Goal: Information Seeking & Learning: Learn about a topic

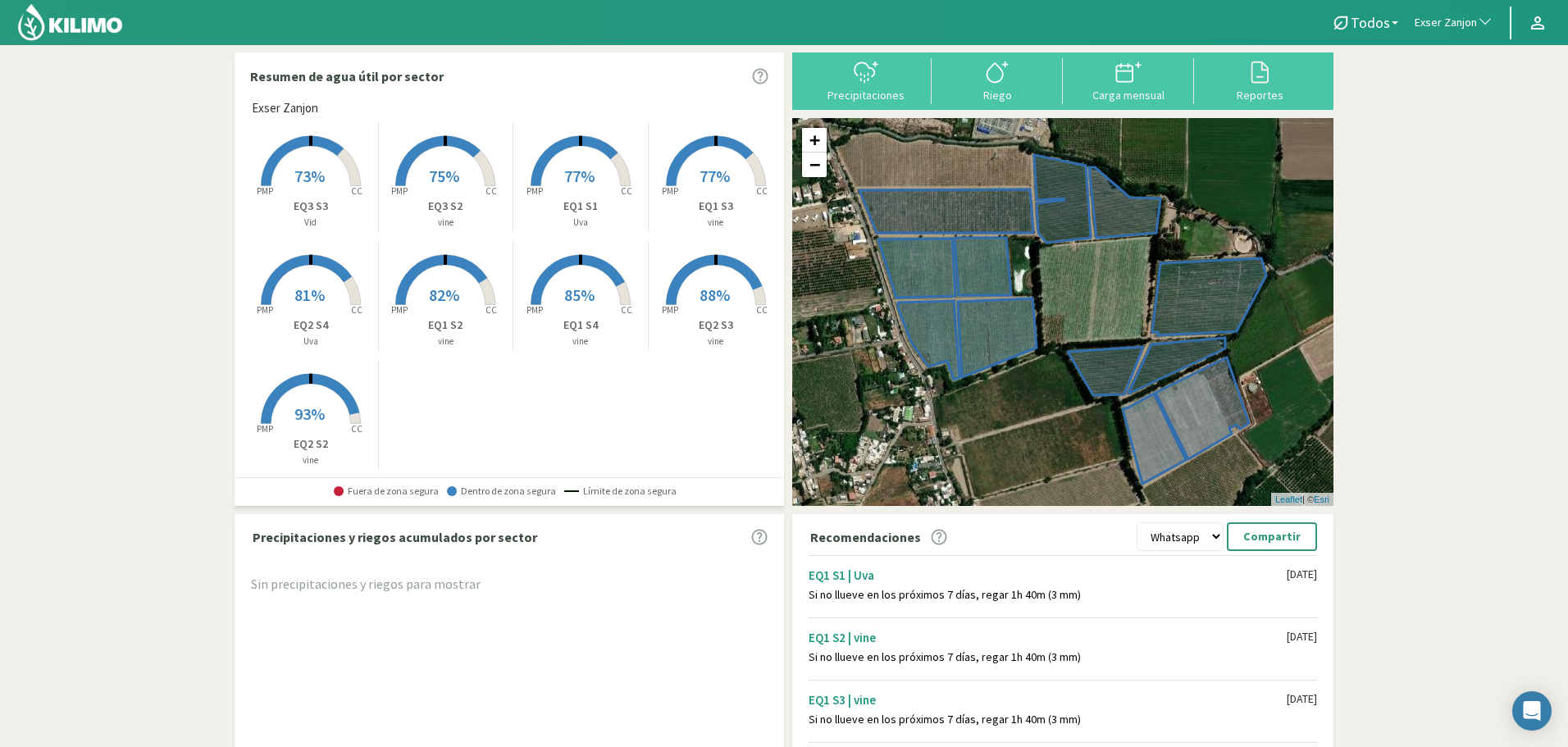
click at [566, 169] on span "77%" at bounding box center [579, 176] width 31 height 20
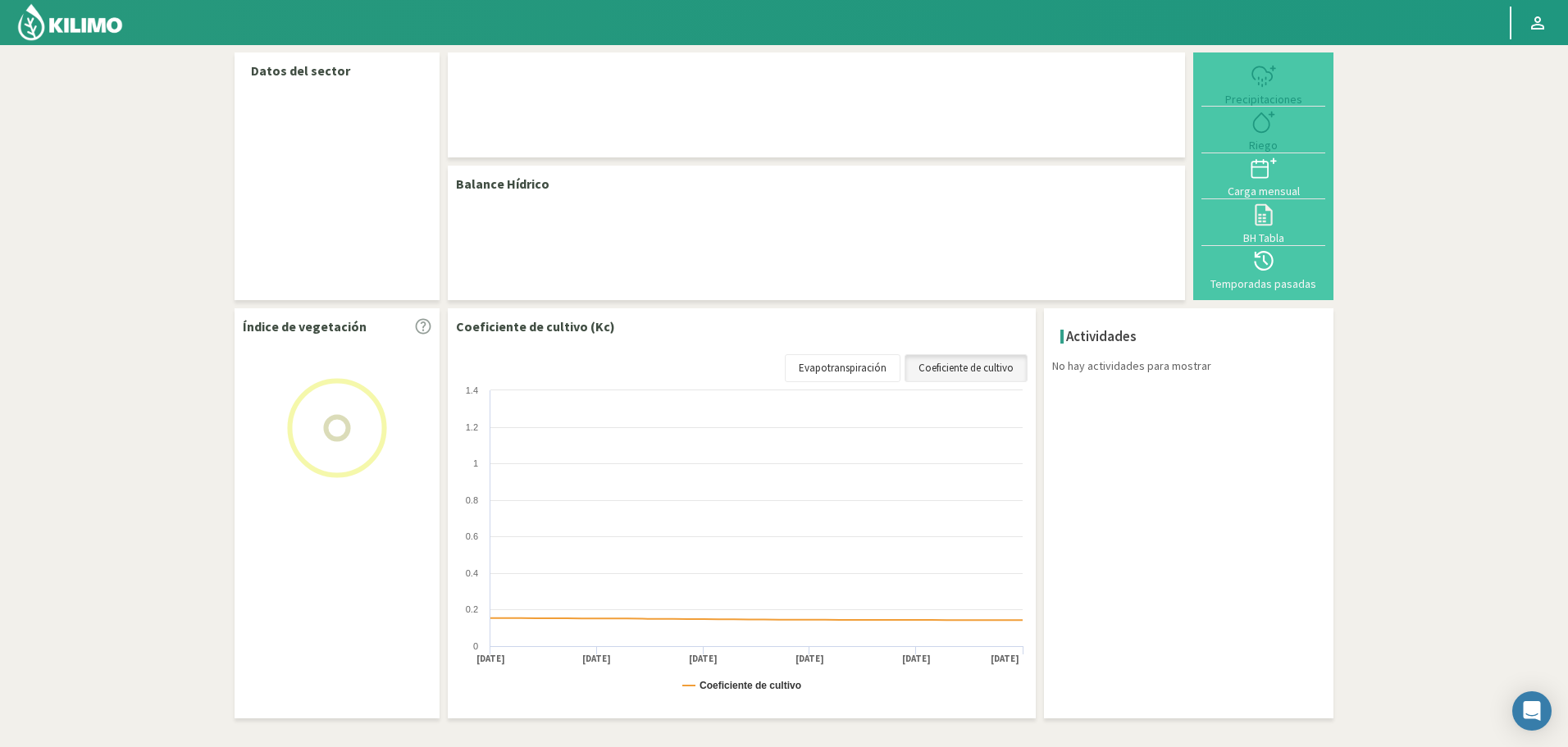
select select "103: Object"
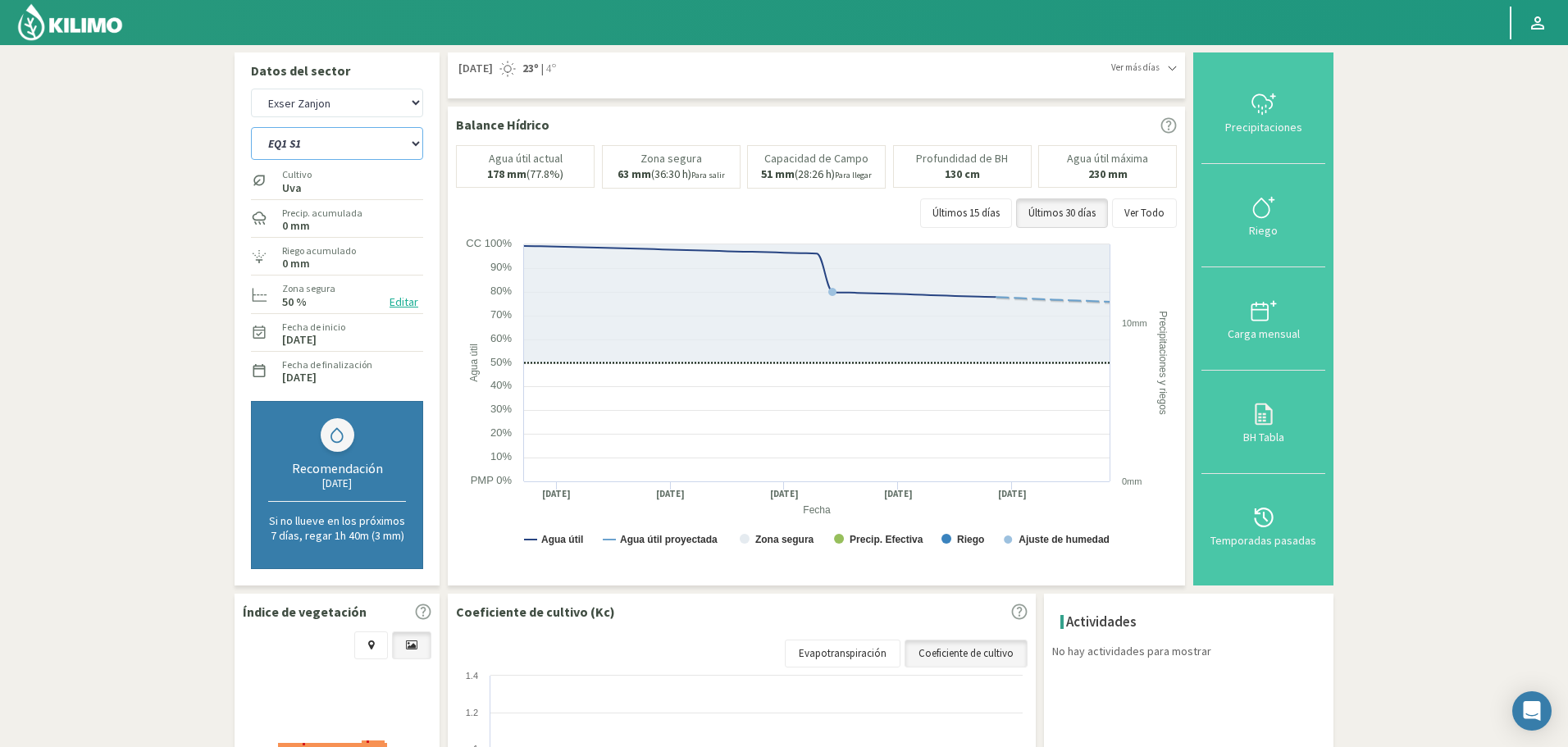
click at [385, 144] on select "EQ1 S1 EQ1 S2 EQ1 S3 EQ1 S4 EQ2 S2 EQ2 S3 EQ2 S4 EQ3 S2 EQ3 S3" at bounding box center [337, 143] width 172 height 32
click at [251, 127] on select "EQ1 S1 EQ1 S2 EQ1 S3 EQ1 S4 EQ2 S2 EQ2 S3 EQ2 S4 EQ3 S2 EQ3 S3" at bounding box center [337, 143] width 172 height 32
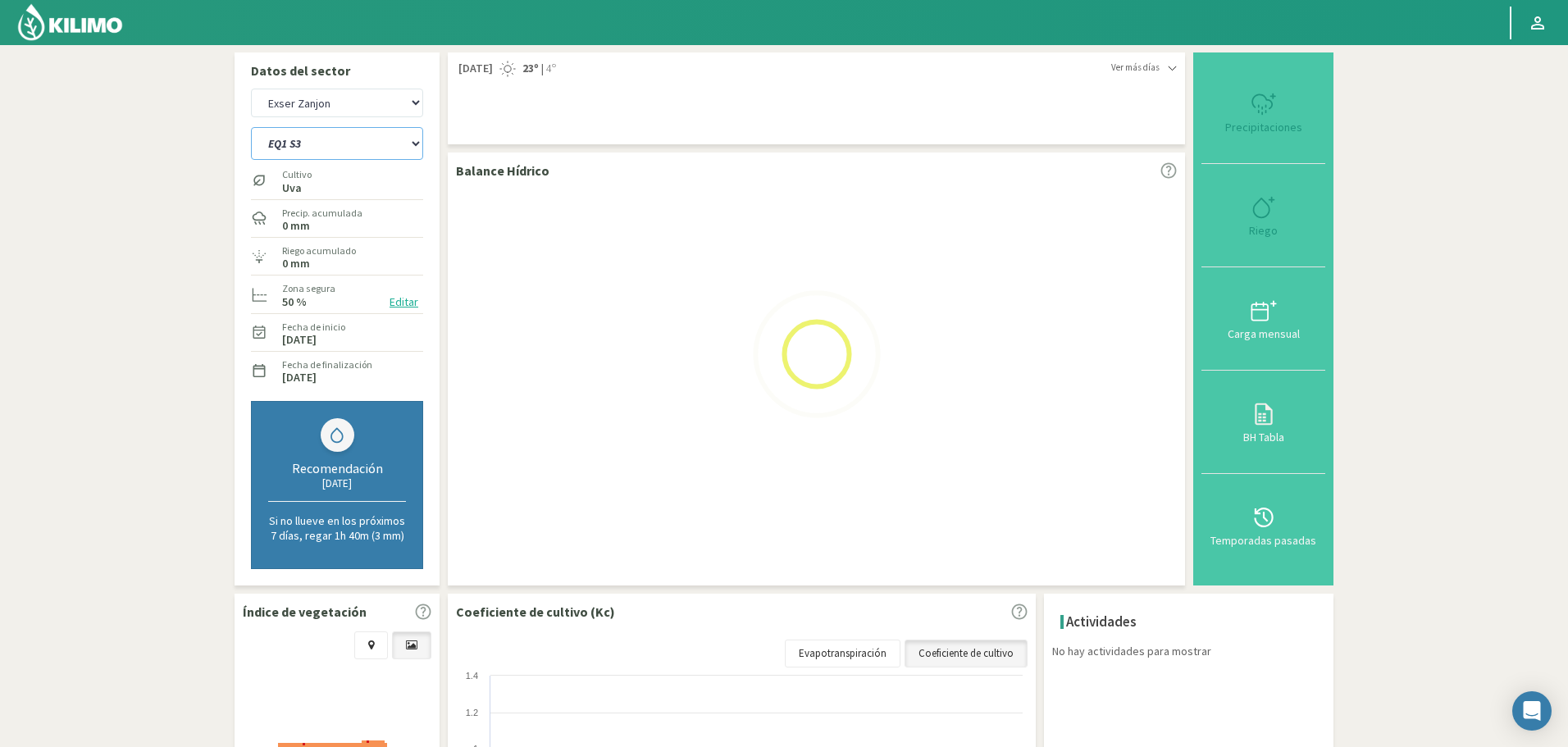
select select "0: Object"
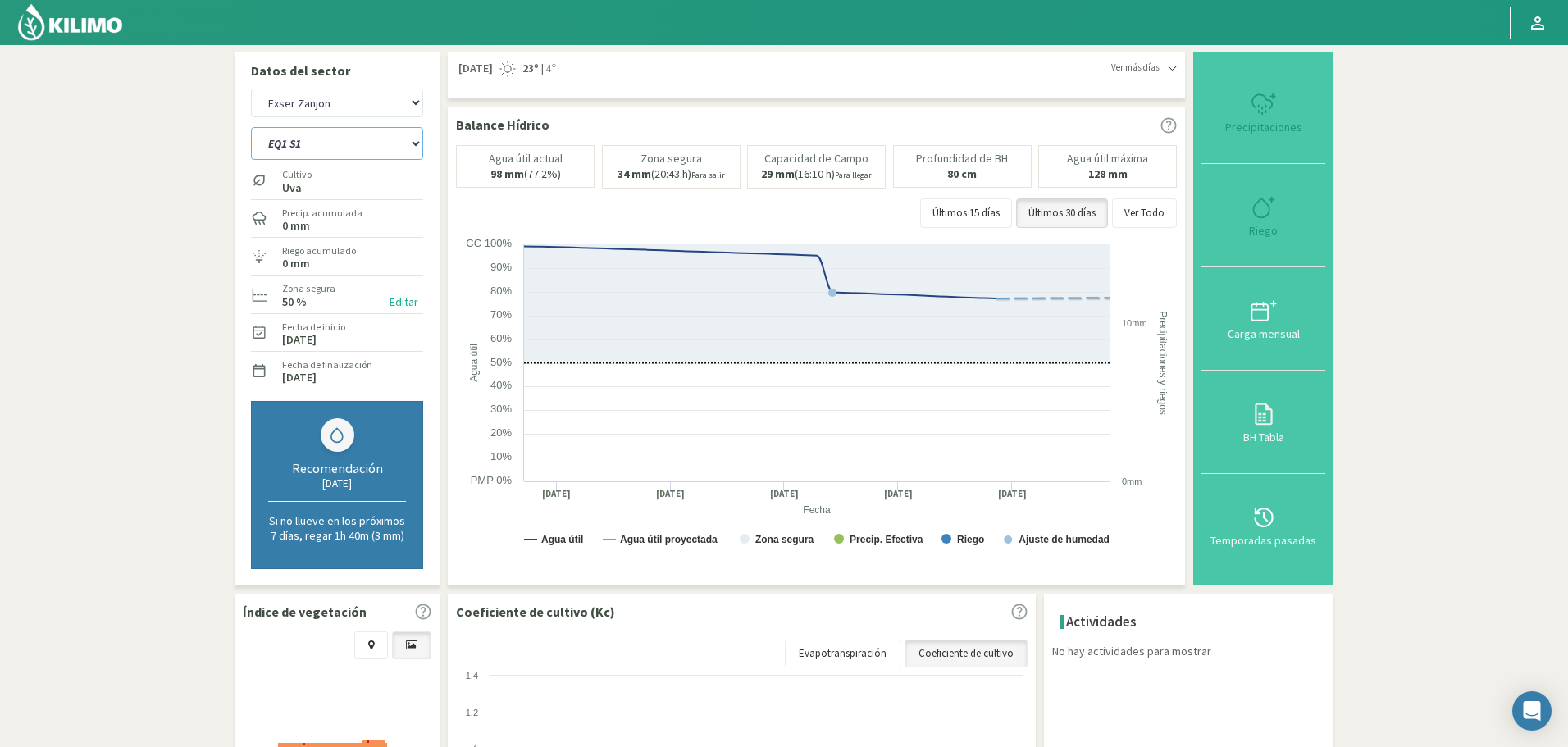
select select "396: Object"
click at [308, 147] on select "EQ1 S1 EQ1 S2 EQ1 S3 EQ1 S4 EQ2 S2 EQ2 S3 EQ2 S4 EQ3 S2 EQ3 S3" at bounding box center [337, 143] width 172 height 32
click at [251, 127] on select "EQ1 S1 EQ1 S2 EQ1 S3 EQ1 S4 EQ2 S2 EQ2 S3 EQ2 S4 EQ3 S2 EQ3 S3" at bounding box center [337, 143] width 172 height 32
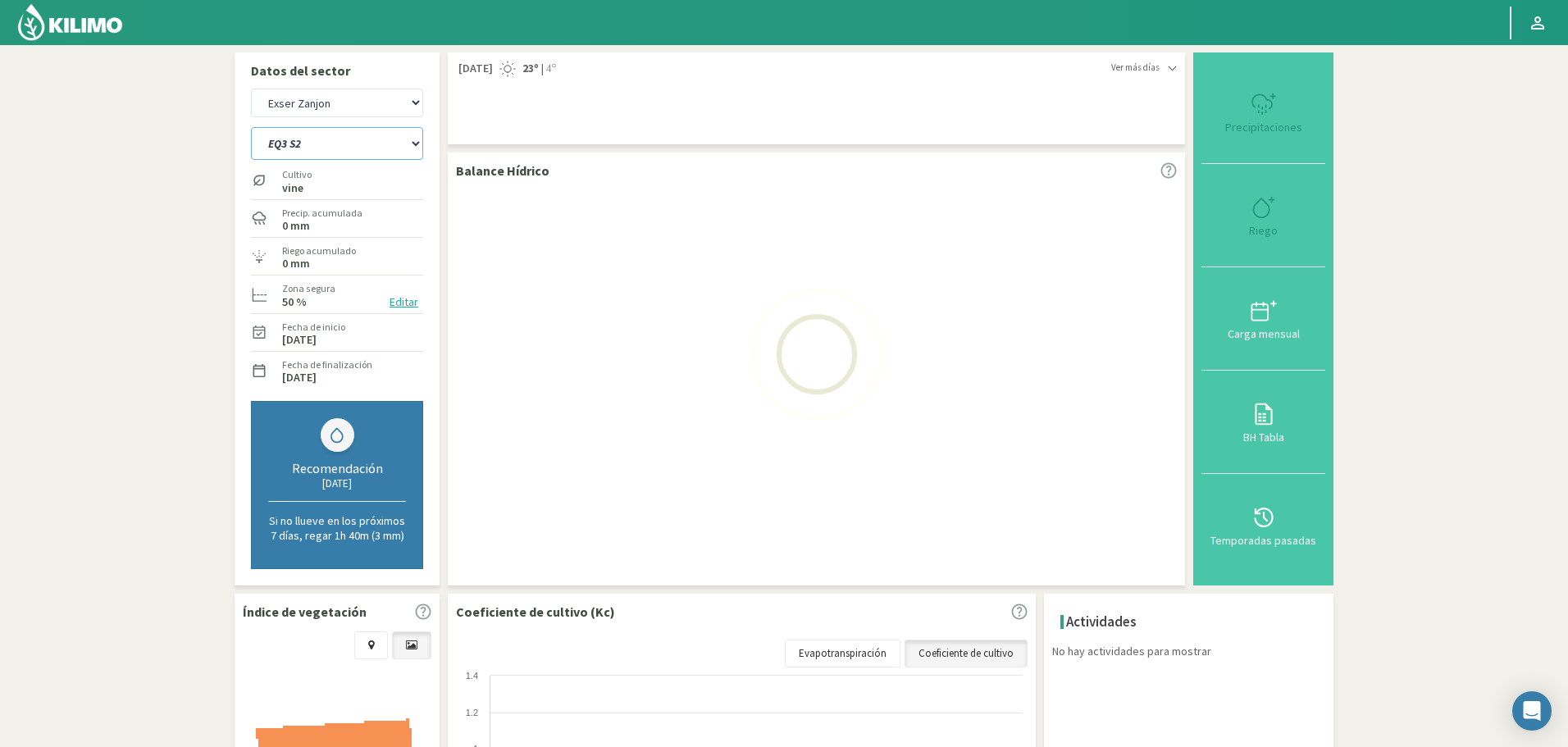
select select "11: Object"
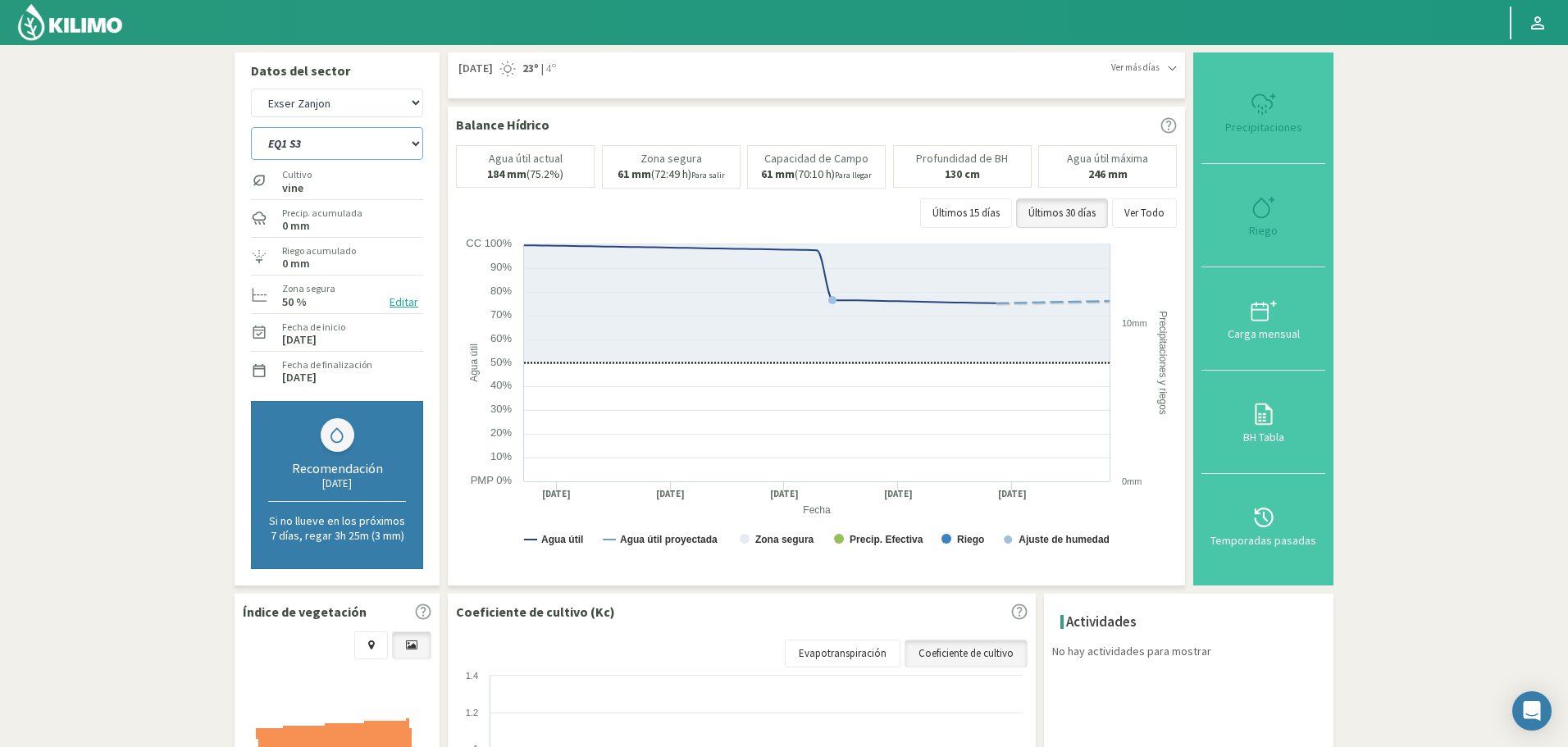
select select "689: Object"
select select "25: Object"
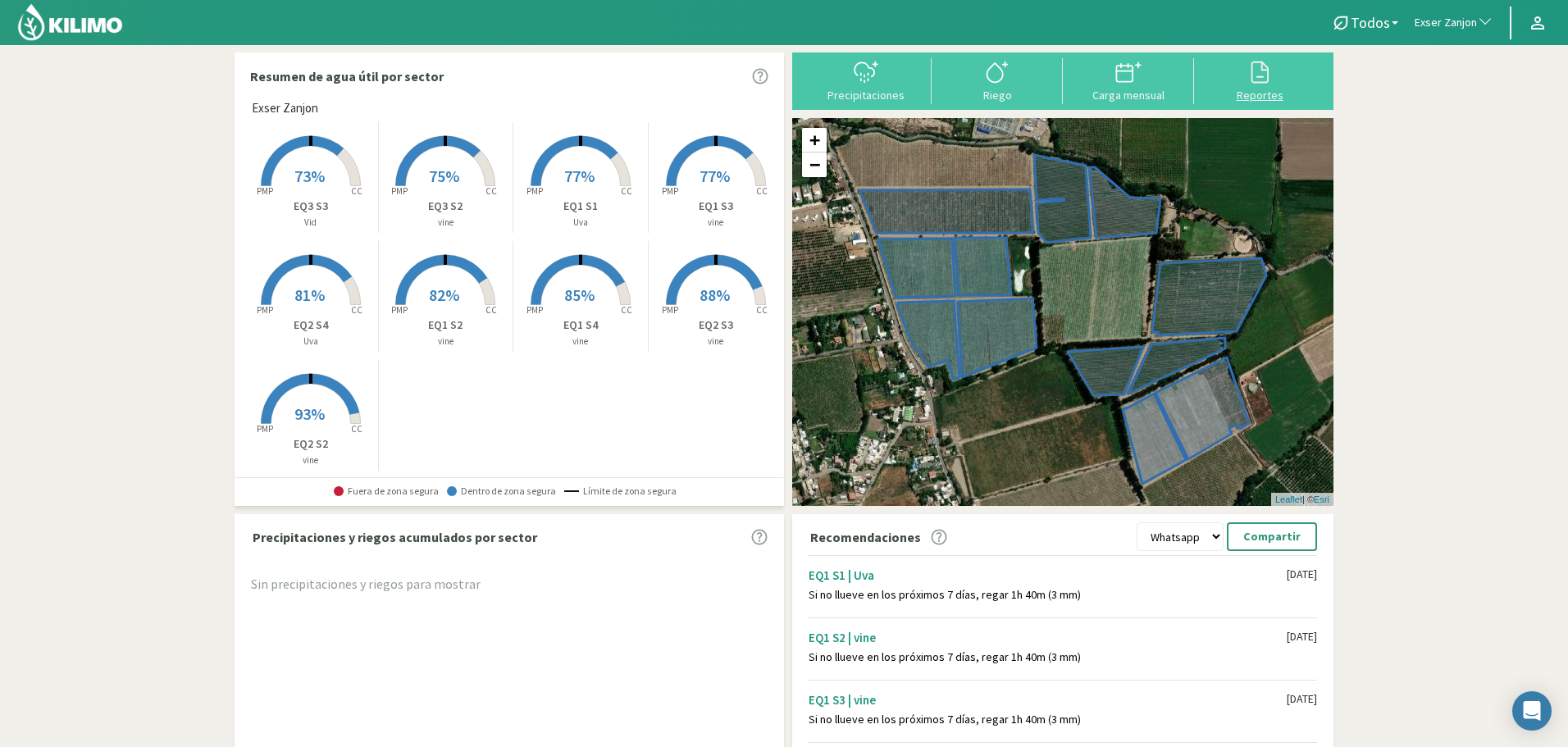
click at [1284, 71] on div at bounding box center [1259, 72] width 121 height 26
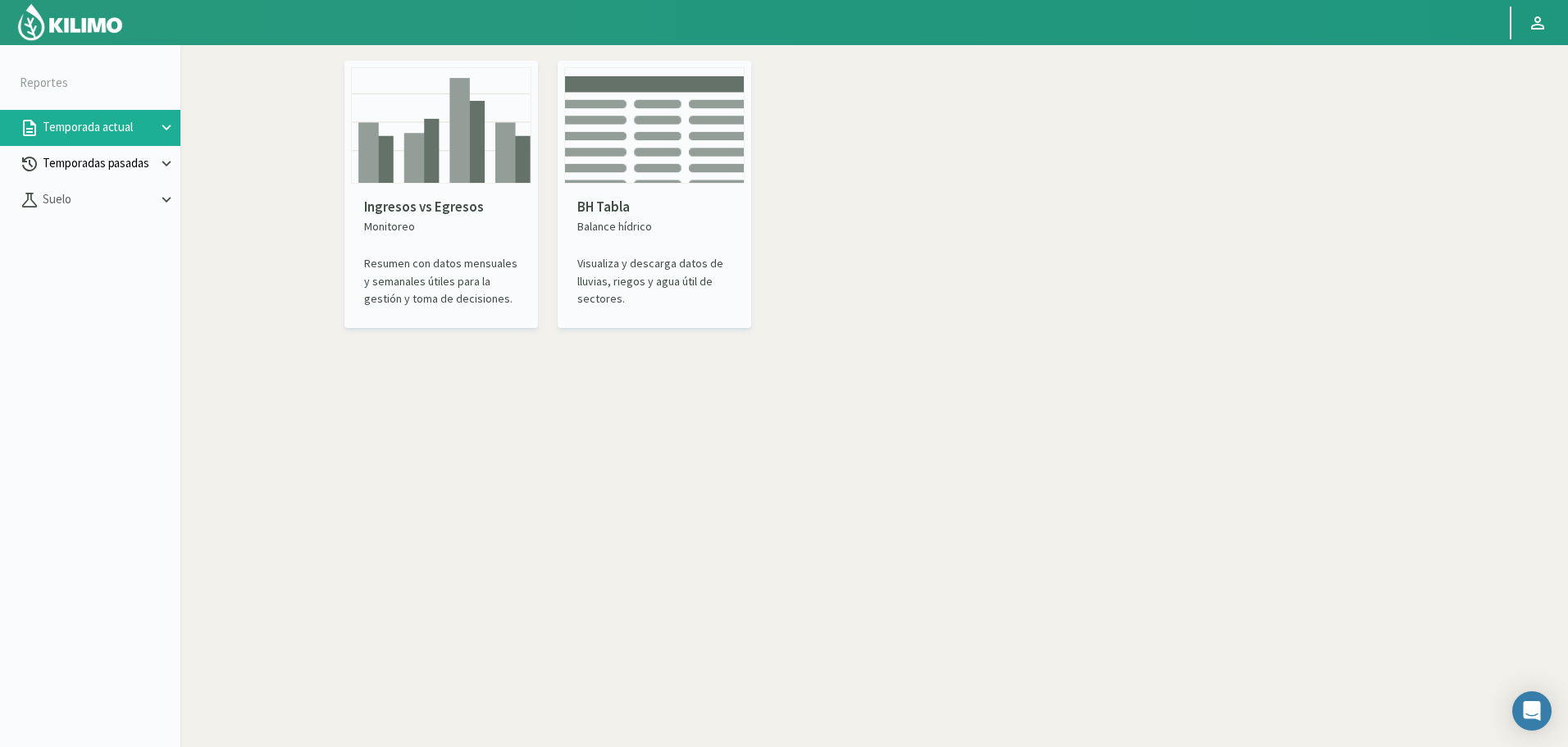
click at [121, 168] on p "Temporadas pasadas" at bounding box center [98, 163] width 118 height 18
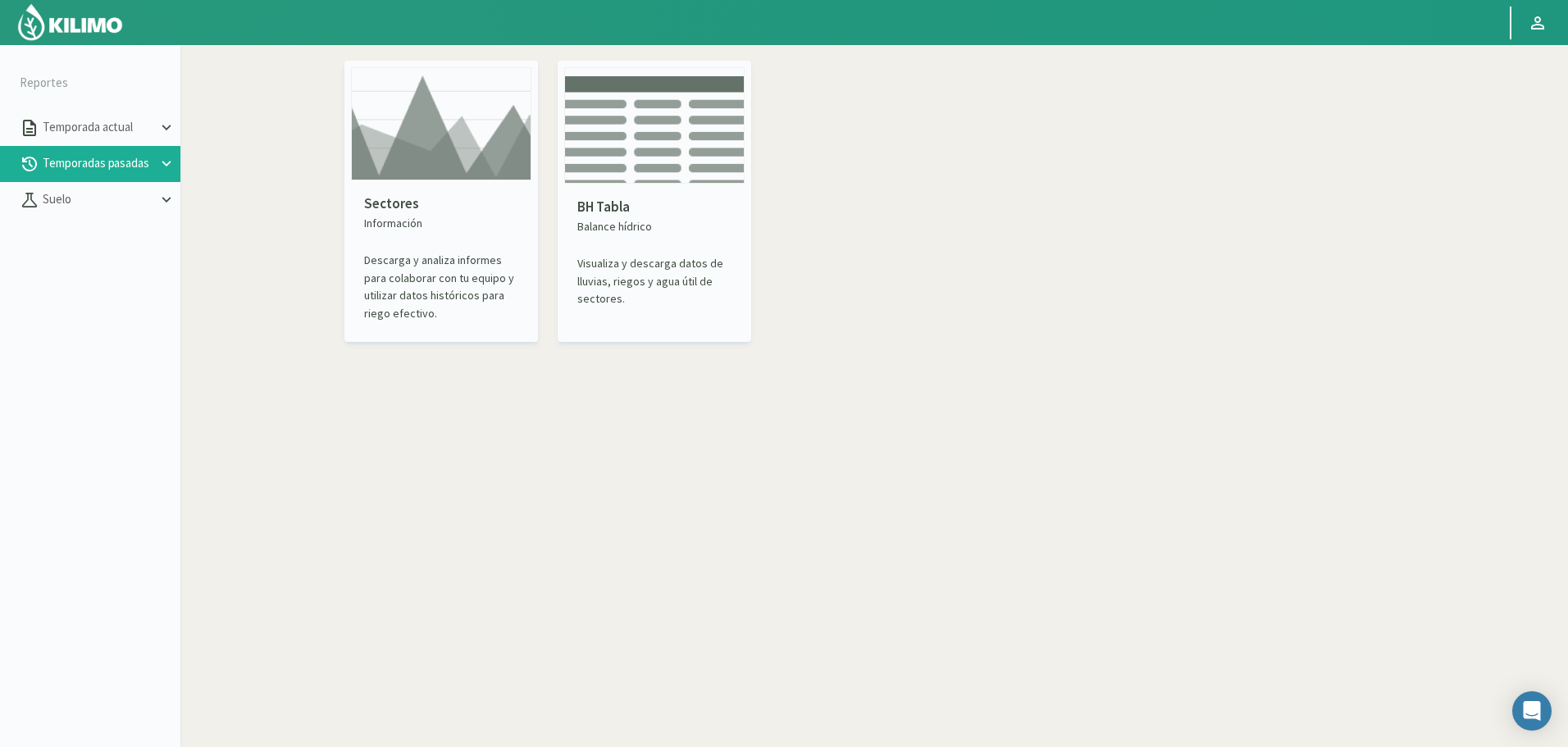
click at [433, 166] on img at bounding box center [441, 124] width 181 height 113
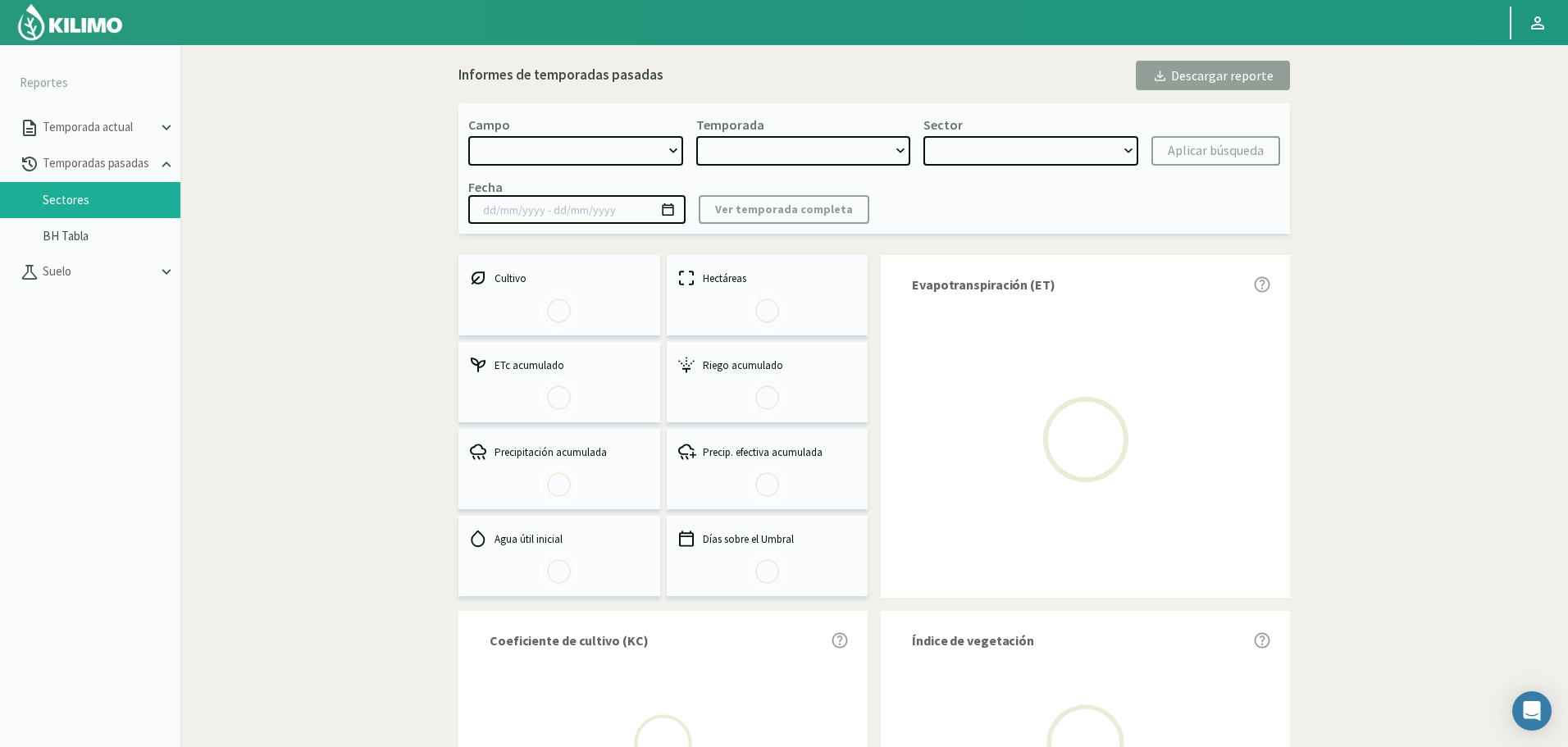
click at [585, 146] on select at bounding box center [576, 151] width 215 height 30
click at [581, 164] on select at bounding box center [576, 151] width 215 height 30
select select "0: Object"
click at [580, 146] on select "[DATE] 8 Fuegos Acograpes - Ag. [PERSON_NAME] - Ag. [GEOGRAPHIC_DATA] Acograpes…" at bounding box center [576, 151] width 215 height 30
type input "[DATE] - [DATE]"
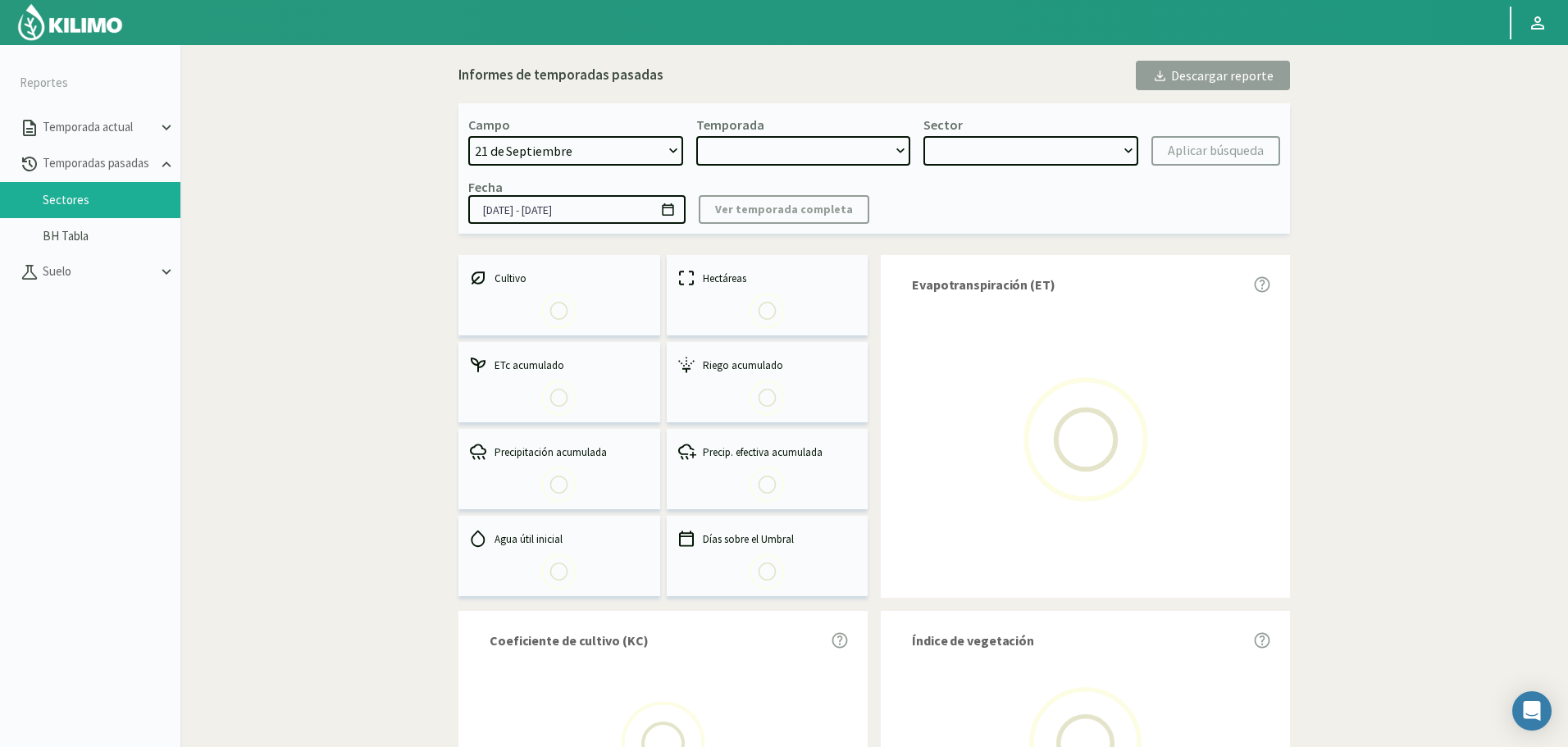
select select "0: 2023"
select select "0: Object"
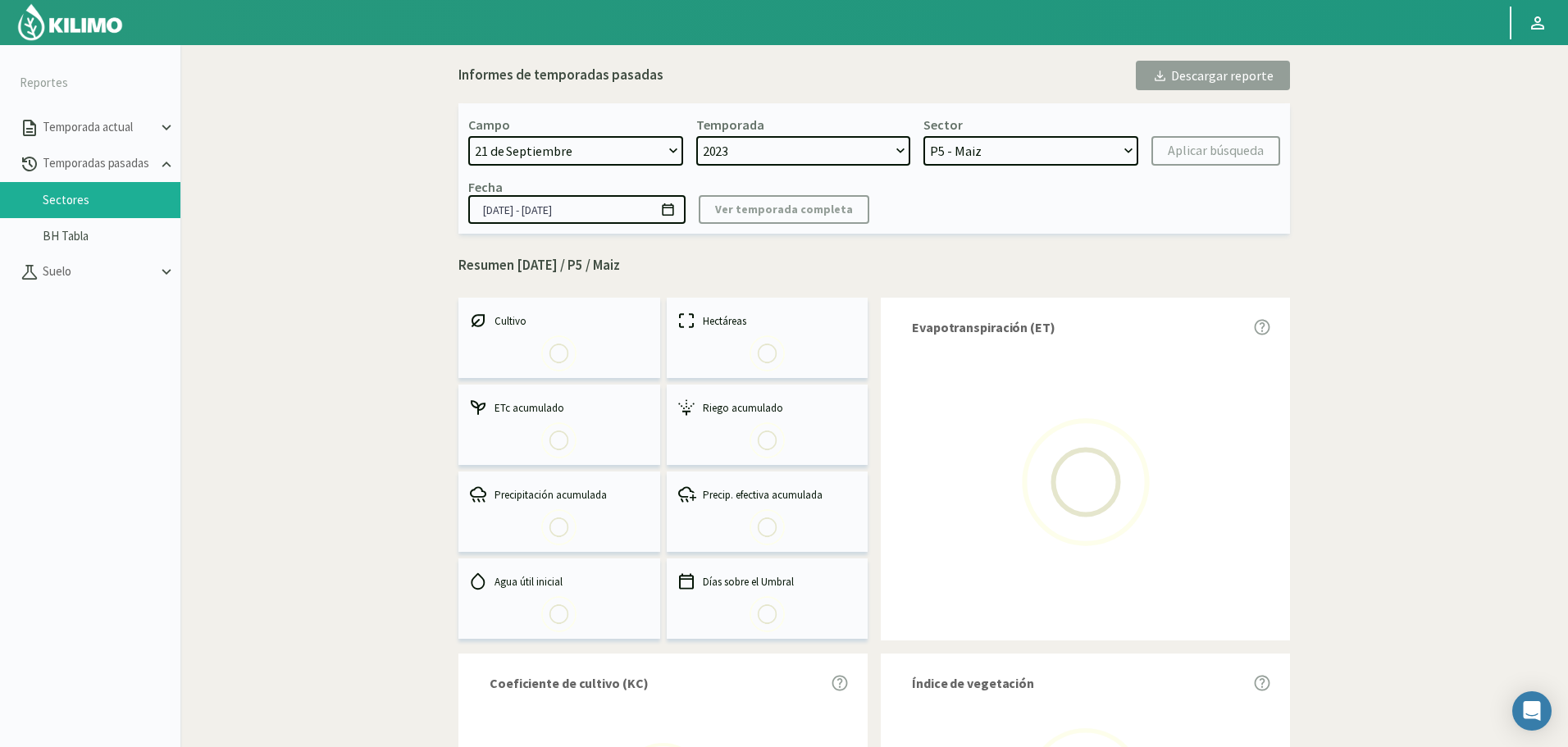
click at [606, 157] on select "[DATE] 8 Fuegos Acograpes - Ag. [PERSON_NAME] - Ag. [GEOGRAPHIC_DATA] Acograpes…" at bounding box center [576, 151] width 215 height 30
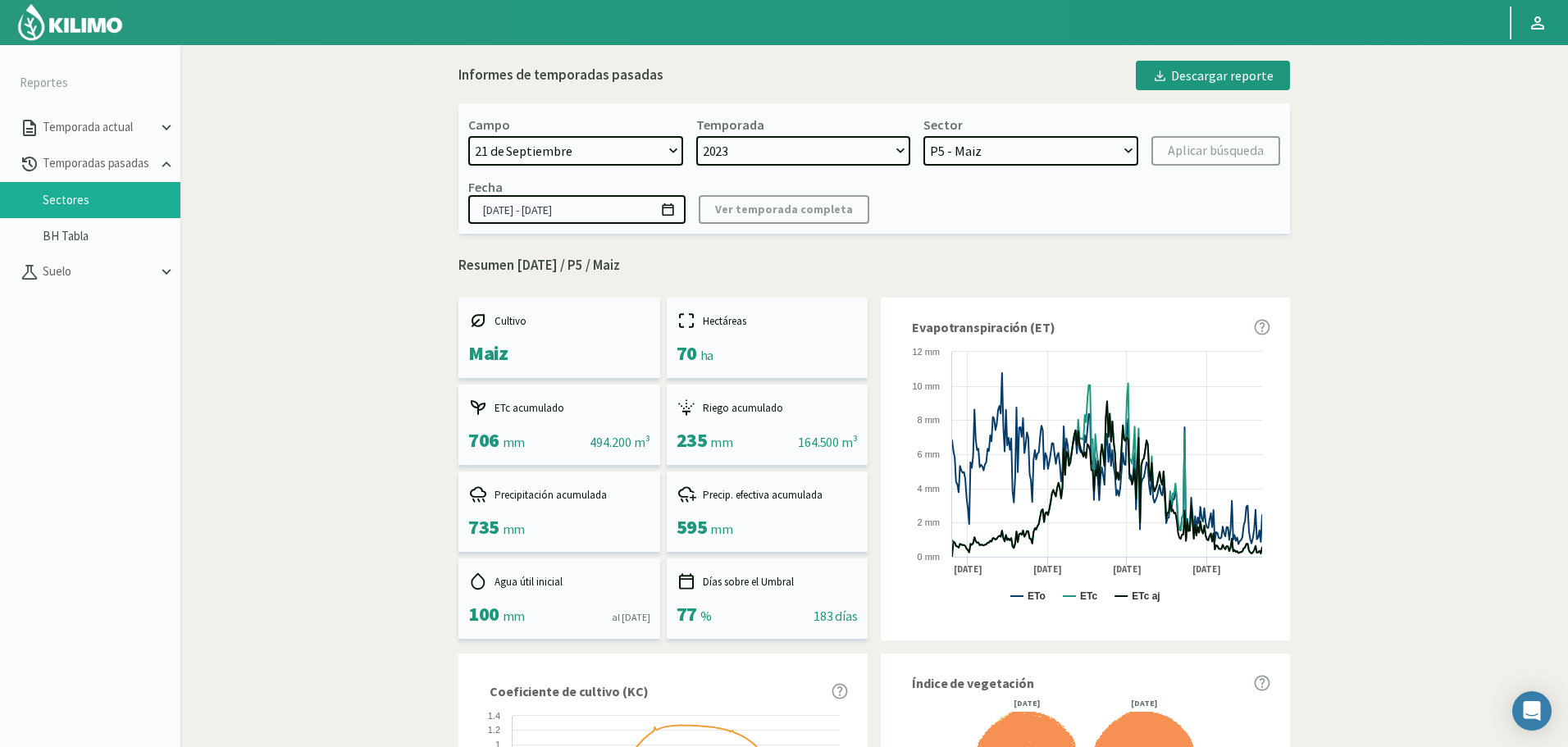
select select "741: Object"
click at [469, 136] on select "[DATE] 8 Fuegos Acograpes - Ag. [PERSON_NAME] - Ag. [GEOGRAPHIC_DATA] Acograpes…" at bounding box center [576, 151] width 215 height 30
select select
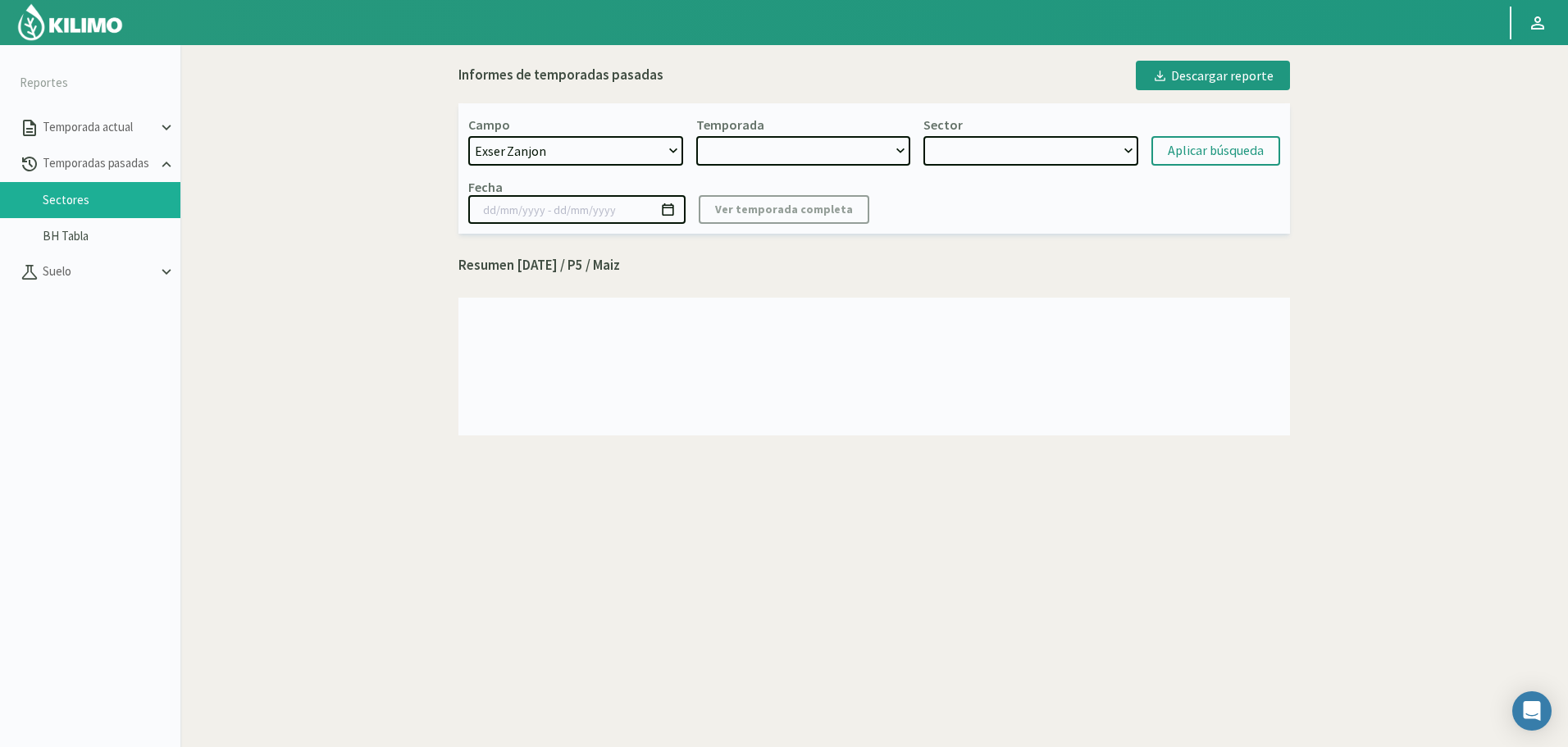
select select "2: 2024"
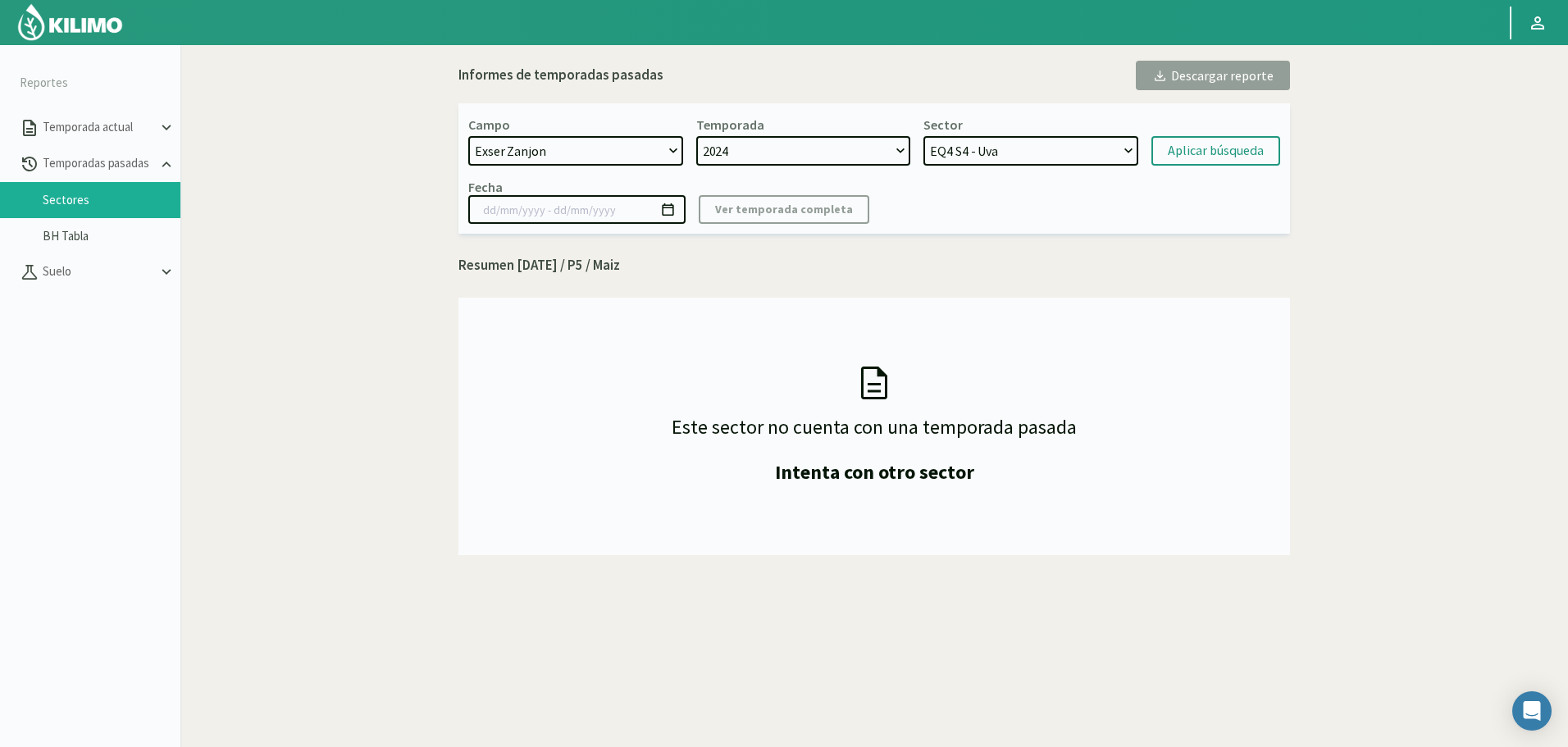
click at [784, 151] on select "2024" at bounding box center [803, 151] width 215 height 30
click at [784, 157] on select "2024" at bounding box center [803, 151] width 215 height 30
click at [785, 158] on select "2024" at bounding box center [803, 151] width 215 height 30
click at [793, 157] on select "2024" at bounding box center [803, 151] width 215 height 30
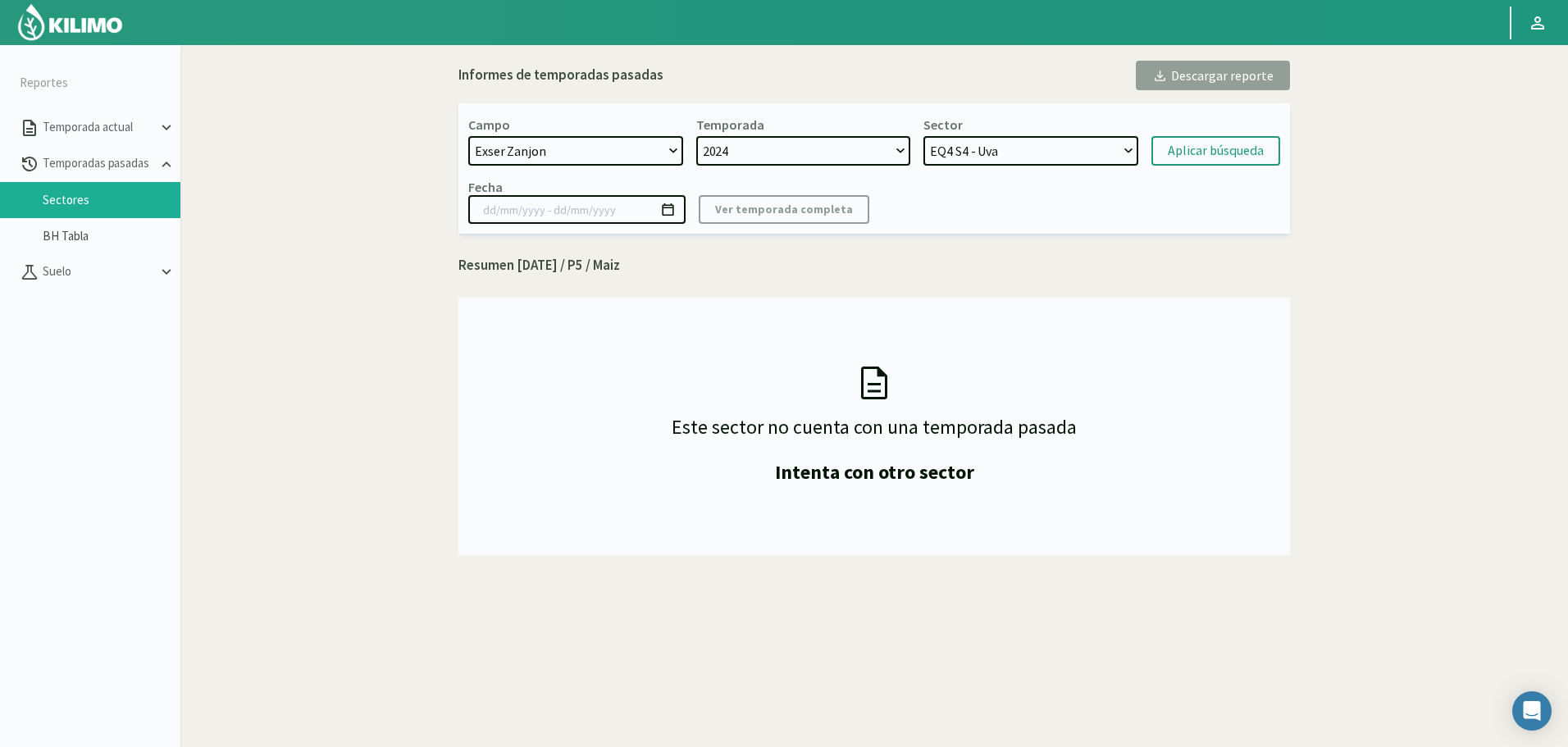
click at [792, 157] on select "2024" at bounding box center [803, 151] width 215 height 30
click at [791, 152] on select "2024" at bounding box center [803, 151] width 215 height 30
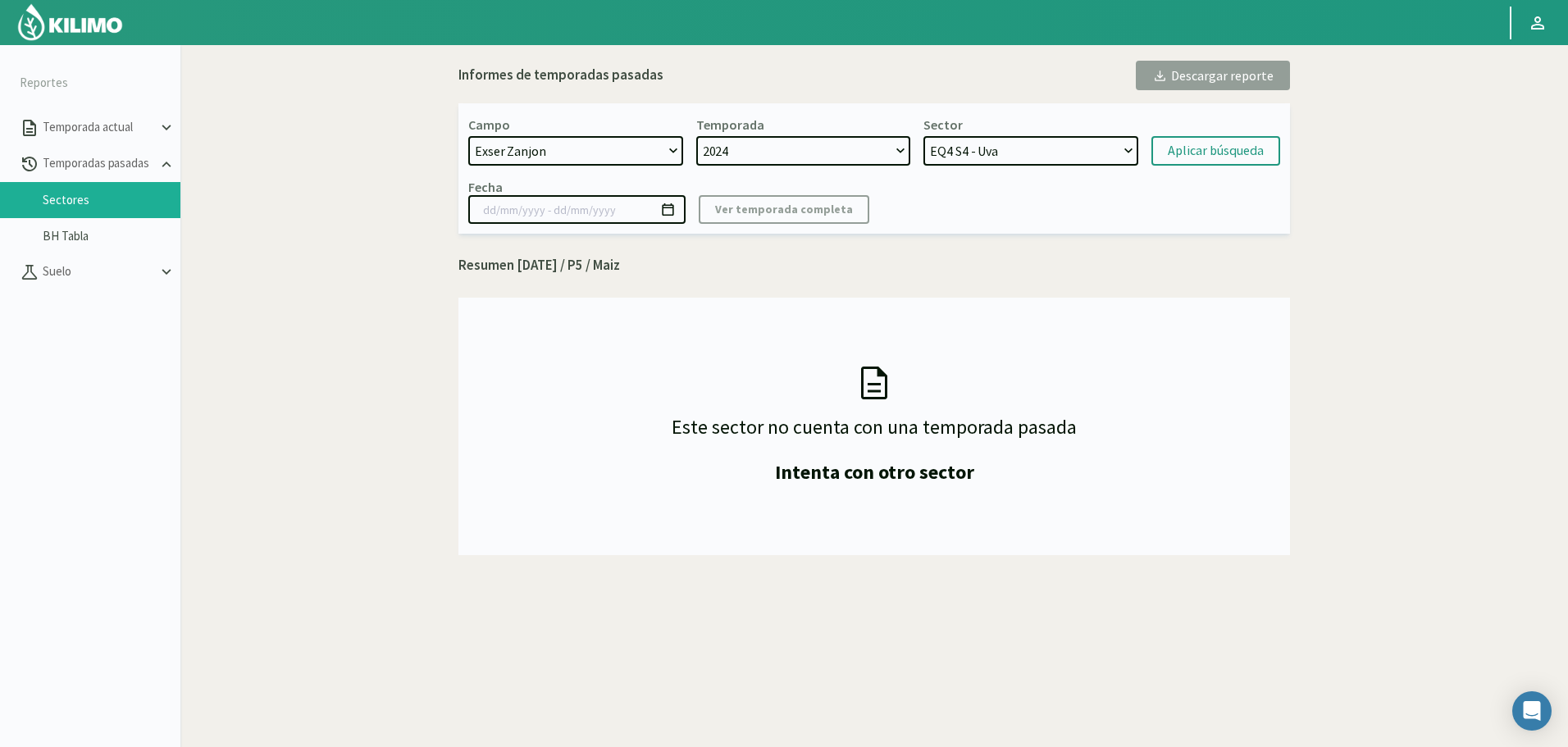
click at [1025, 157] on select "EQ4 S4 - Uva EQ4 S3 - Uva EQ4 S2 - Uva EQ4 S1 - Uva EQ3 S3 - Vid EQ3 S2 - vine …" at bounding box center [1030, 151] width 215 height 30
select select "17: Object"
click at [923, 136] on select "EQ4 S4 - Uva EQ4 S3 - Uva EQ4 S2 - Uva EQ4 S1 - Uva EQ3 S3 - Vid EQ3 S2 - vine …" at bounding box center [1030, 151] width 215 height 30
click at [1192, 159] on div "Aplicar búsqueda" at bounding box center [1215, 151] width 96 height 19
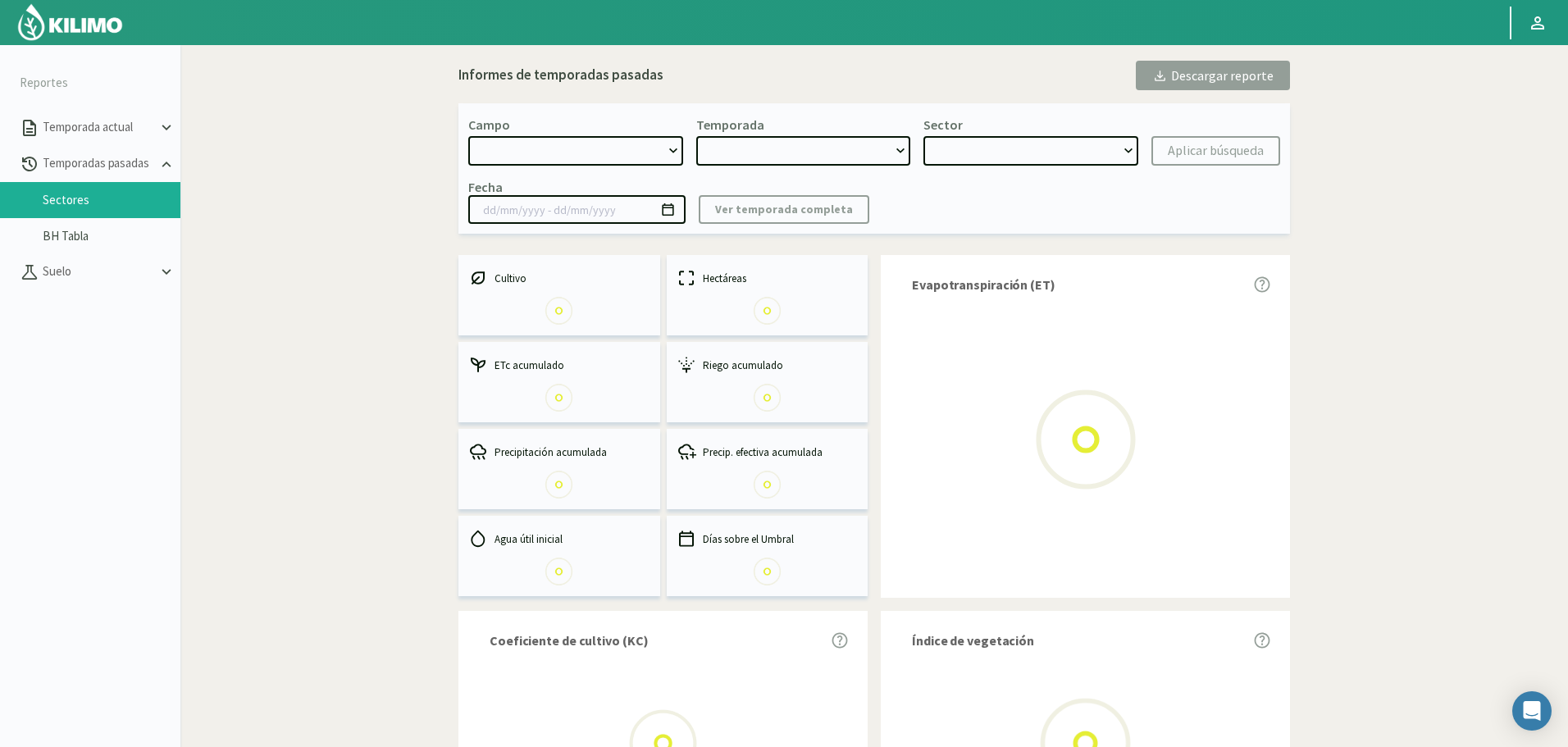
select select "741: Object"
type input "[DATE] - [DATE]"
select select "0: 2024"
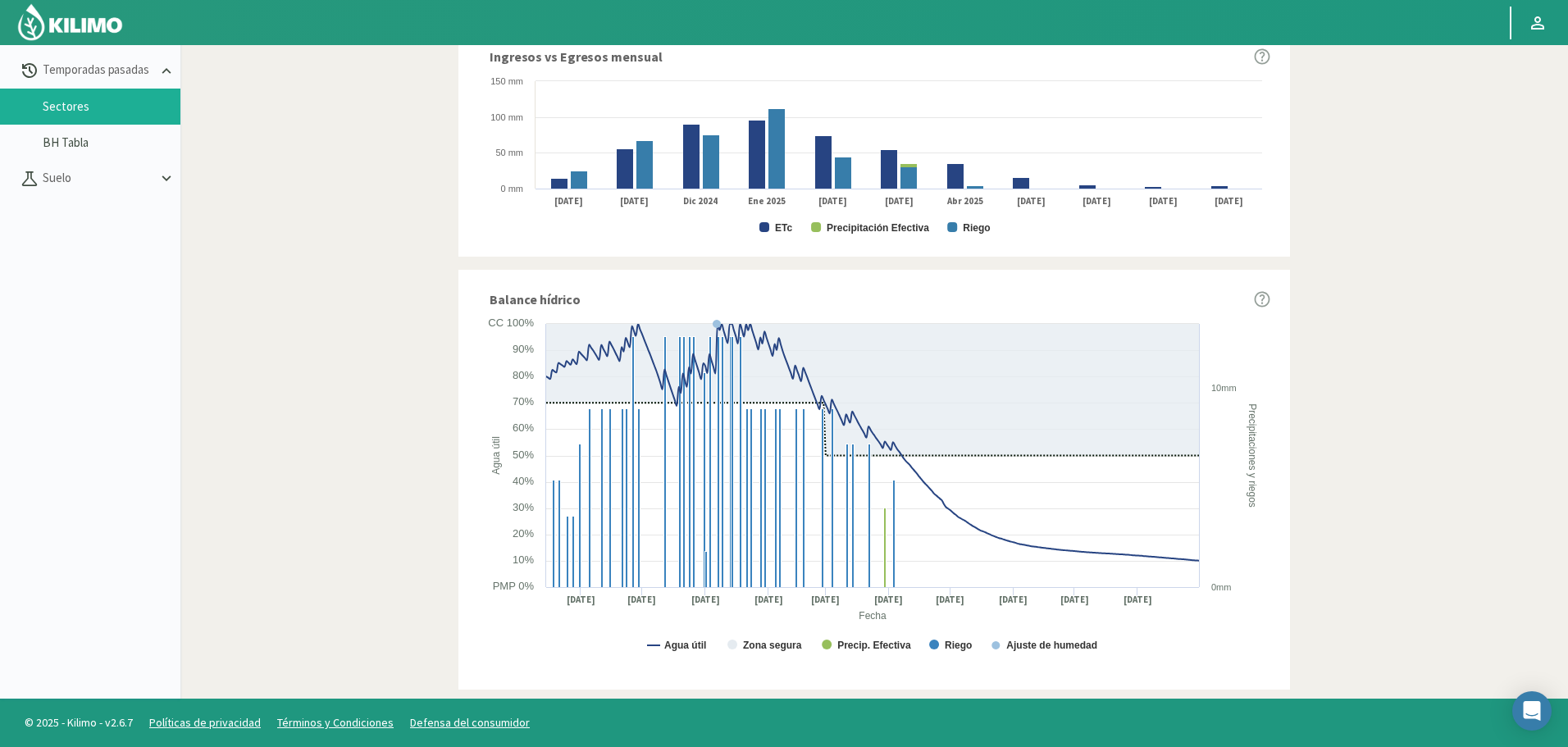
scroll to position [94, 0]
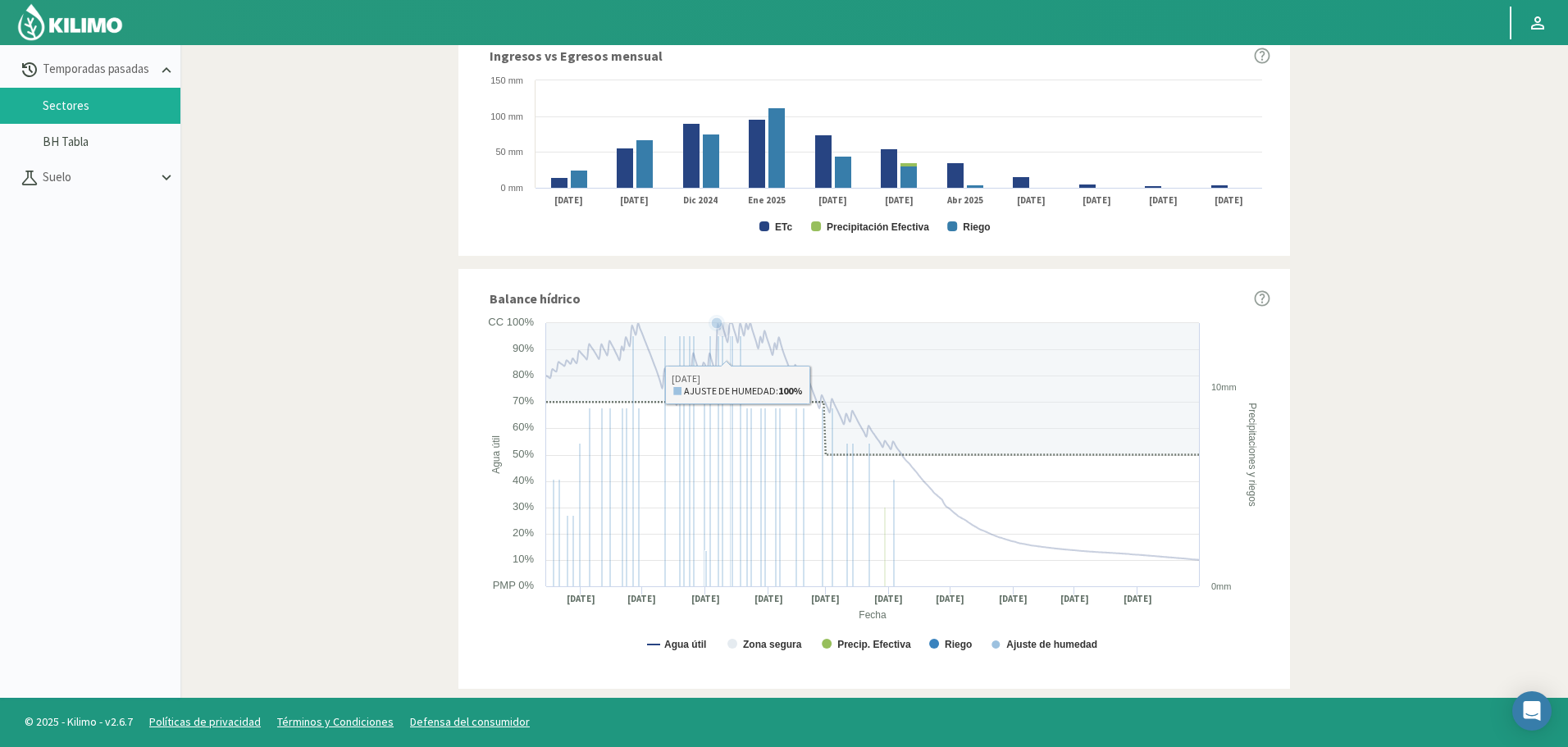
drag, startPoint x: 691, startPoint y: 322, endPoint x: 736, endPoint y: 506, distance: 189.4
click at [738, 506] on icon "Created with Highcharts 9.2.2 Fecha Agua útil Precipitaciones y riegos Agua úti…" at bounding box center [874, 492] width 792 height 355
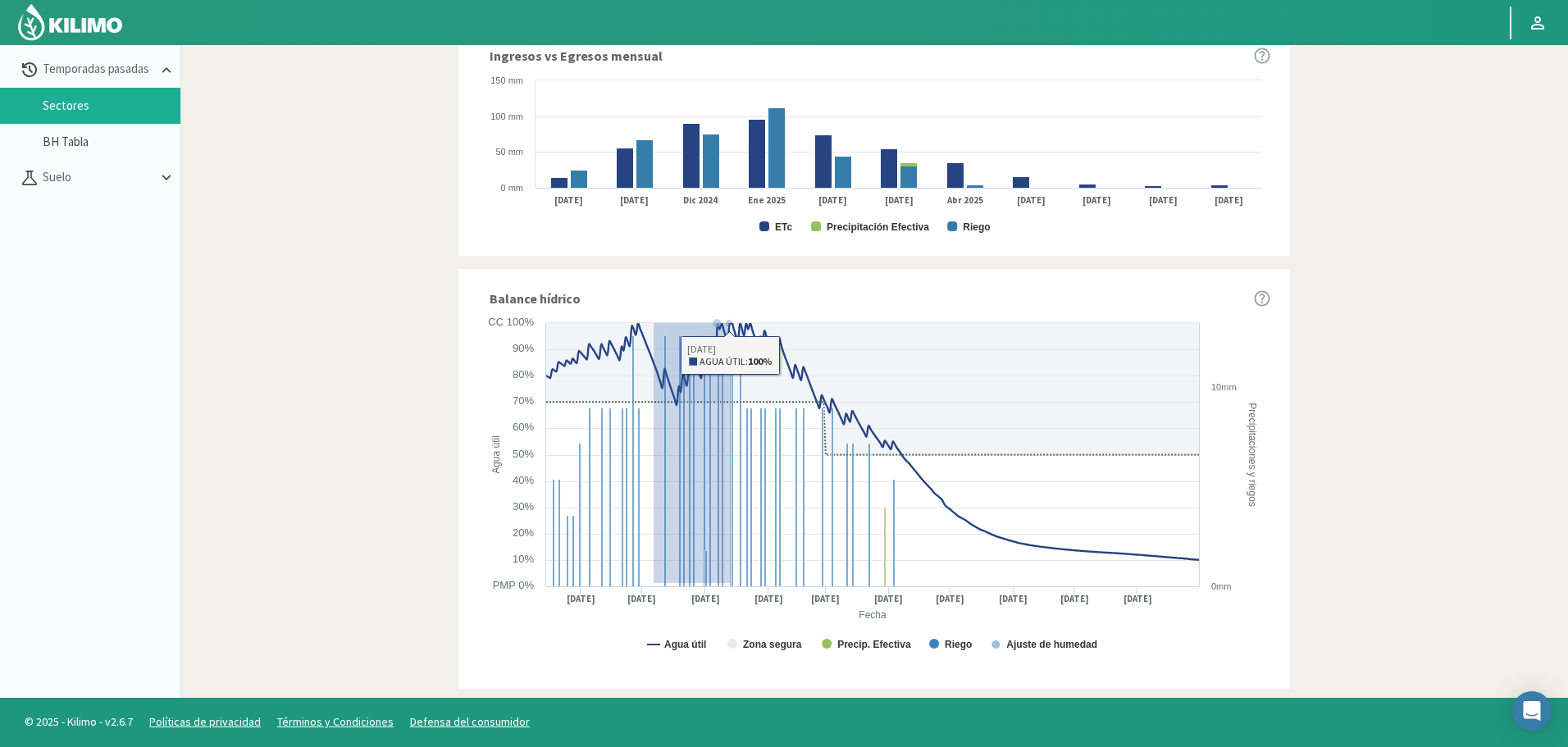
drag, startPoint x: 654, startPoint y: 584, endPoint x: 723, endPoint y: 307, distance: 285.5
click at [723, 307] on div "Balance hídrico Created with Highcharts 9.2.2 Fecha Agua útil Precipitaciones y…" at bounding box center [874, 479] width 832 height 420
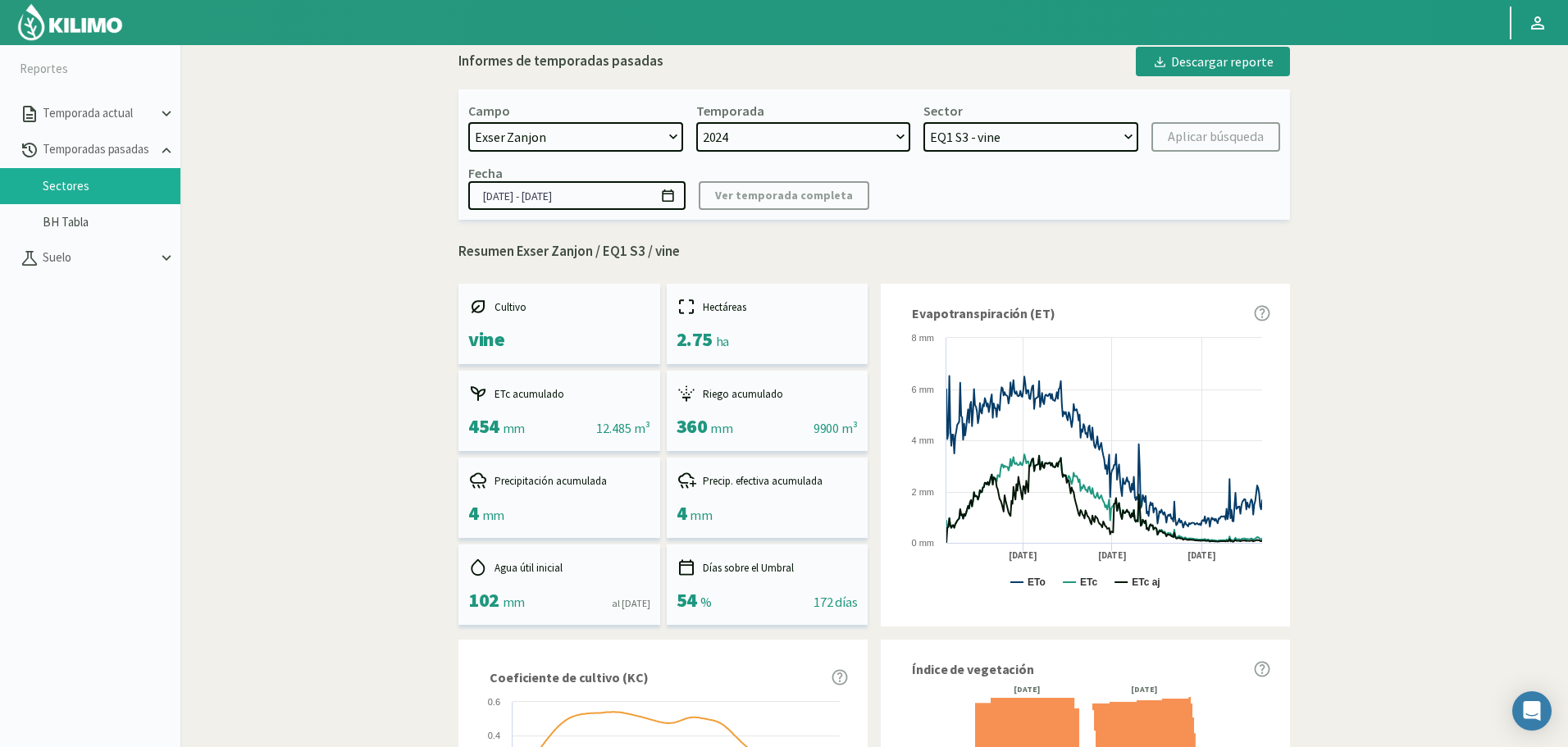
scroll to position [0, 0]
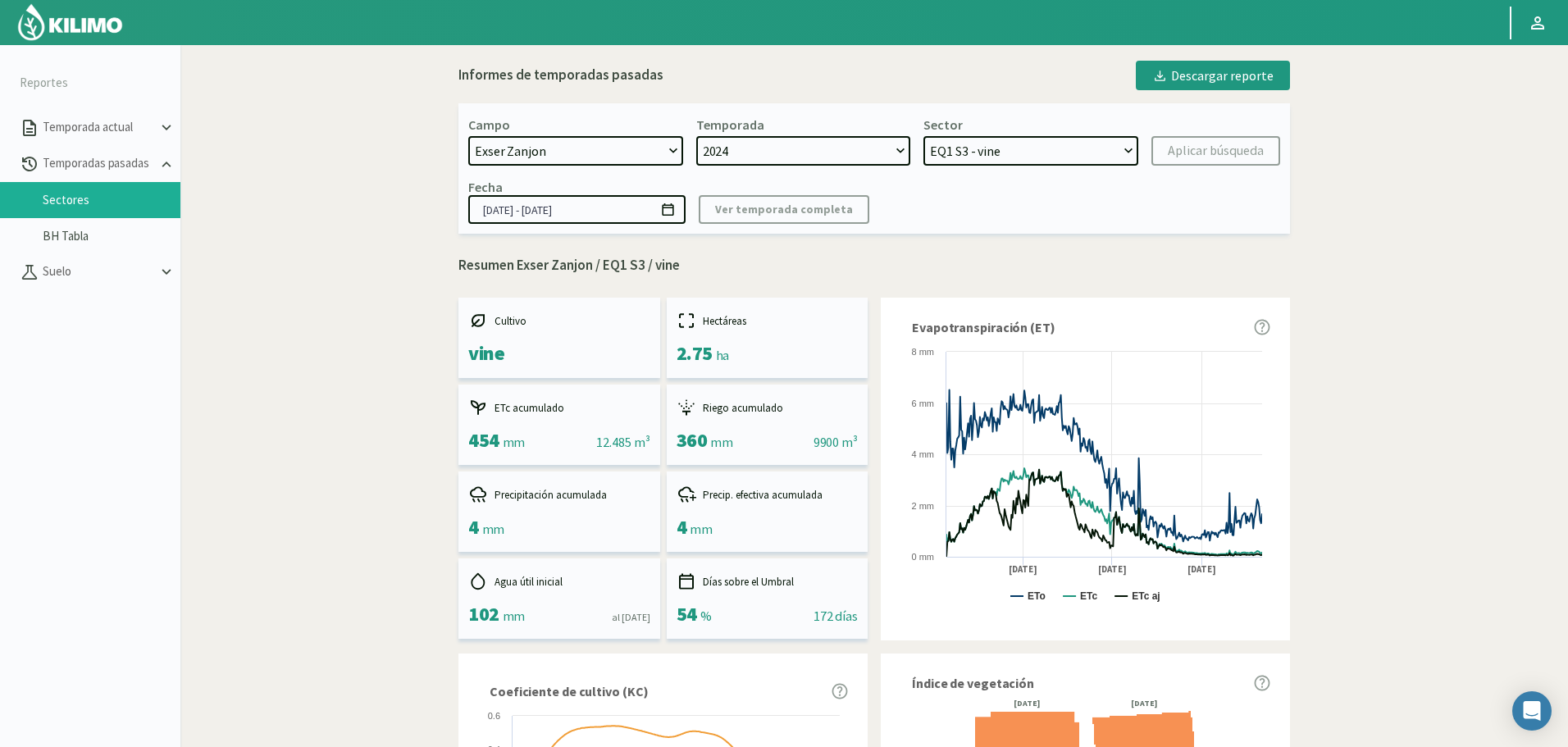
click at [997, 148] on select "EQ4 S4 - Uva EQ4 S3 - Uva EQ4 S2 - Uva EQ4 S1 - Uva EQ3 S3 - Vid EQ3 S2 - vine …" at bounding box center [1030, 151] width 215 height 30
click at [997, 152] on select "EQ4 S4 - Uva EQ4 S3 - Uva EQ4 S2 - Uva EQ4 S1 - Uva EQ3 S3 - Vid EQ3 S2 - vine …" at bounding box center [1030, 151] width 215 height 30
click at [923, 136] on select "EQ4 S4 - Uva EQ4 S3 - Uva EQ4 S2 - Uva EQ4 S1 - Uva EQ3 S3 - Vid EQ3 S2 - vine …" at bounding box center [1030, 151] width 215 height 30
click at [1208, 153] on div "Aplicar búsqueda" at bounding box center [1215, 151] width 96 height 19
select select "18: Object"
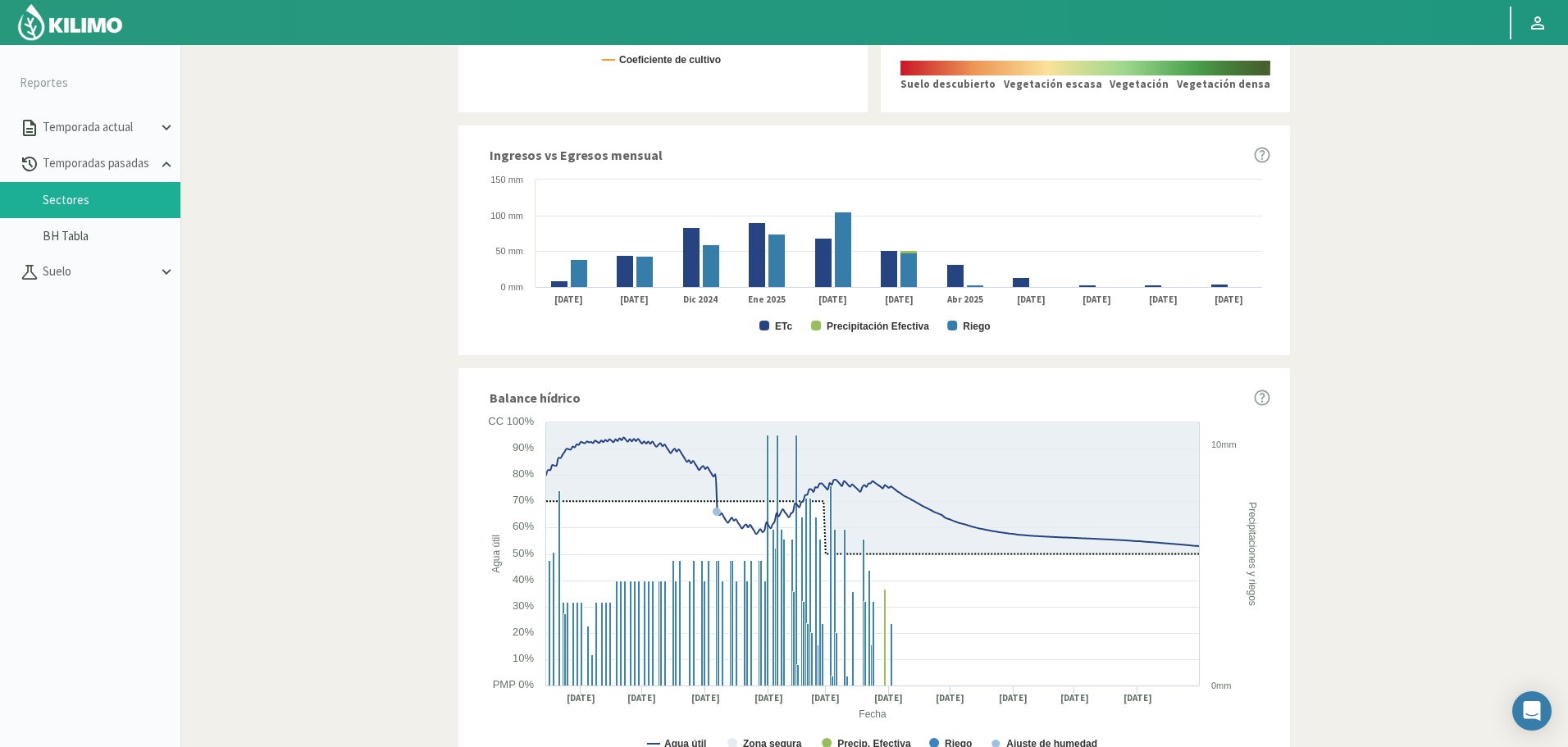
scroll to position [801, 0]
